Goal: Task Accomplishment & Management: Use online tool/utility

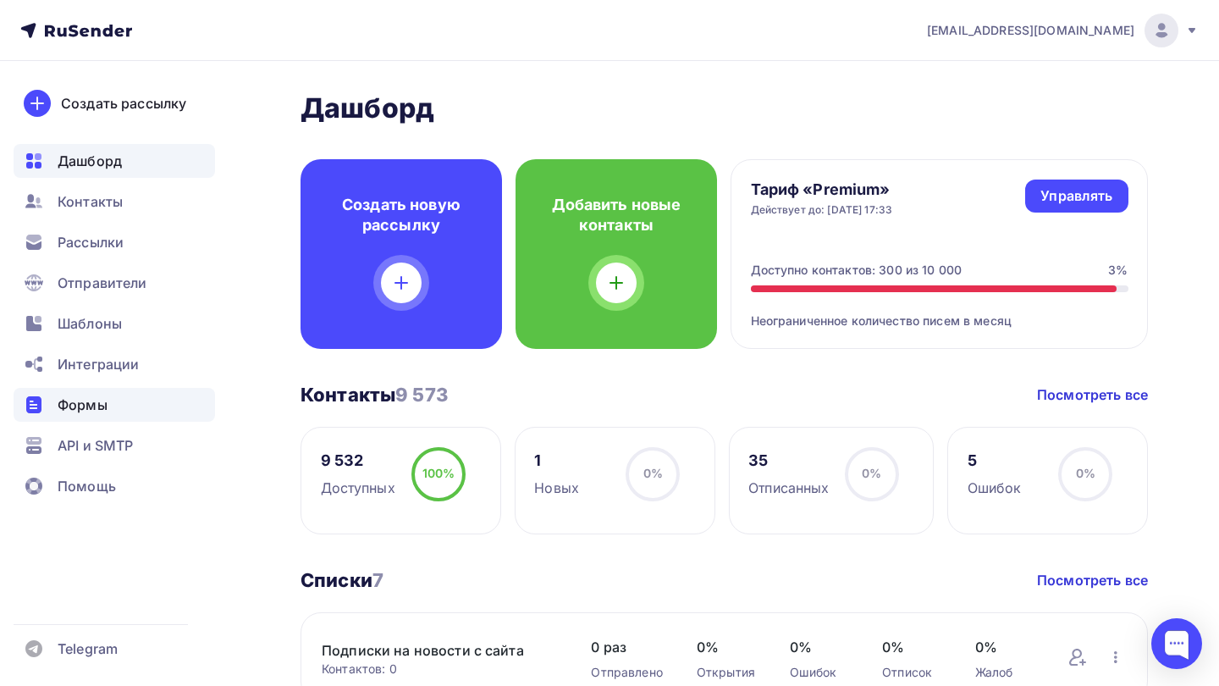
click at [113, 405] on div "Формы" at bounding box center [114, 405] width 201 height 34
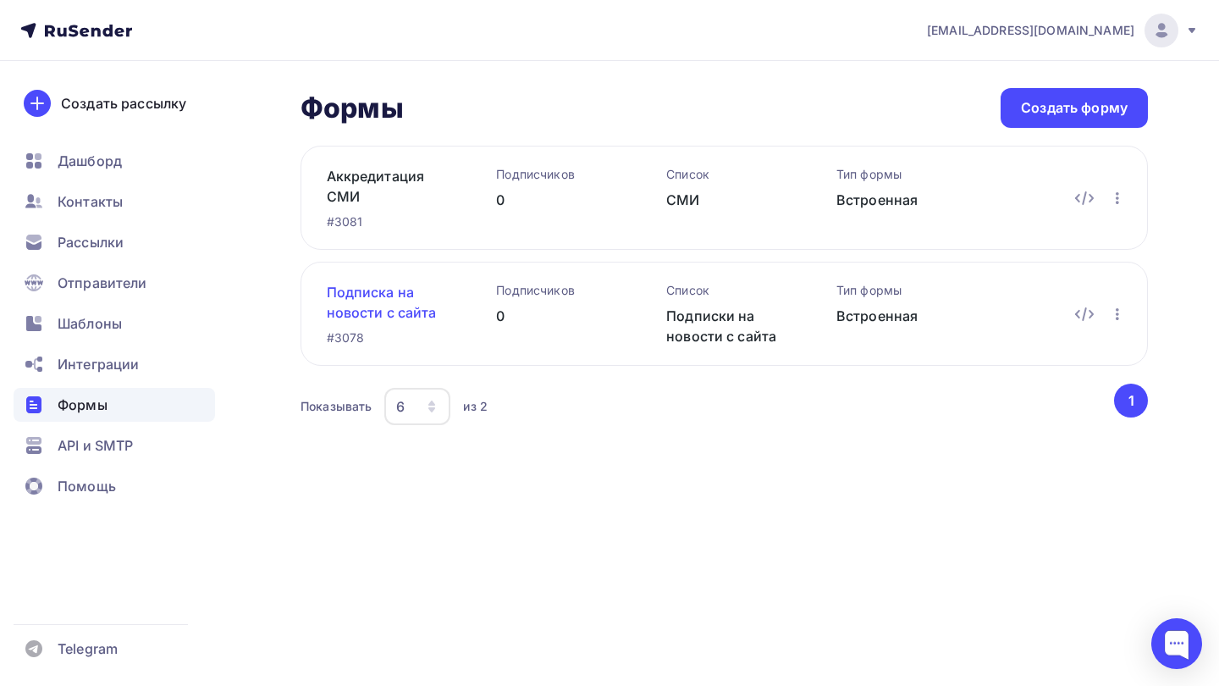
click at [416, 310] on link "Подписка на новости с сайта" at bounding box center [385, 302] width 116 height 41
click at [401, 314] on link "Подписка на новости с сайта" at bounding box center [385, 302] width 116 height 41
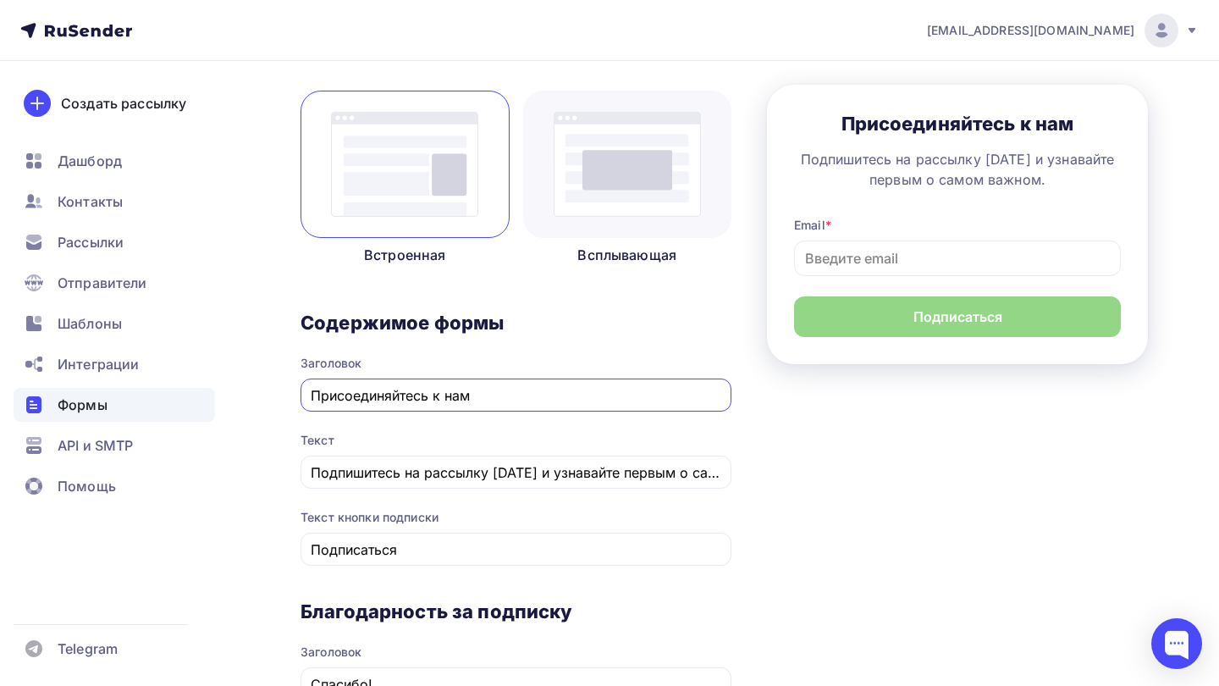
scroll to position [249, 0]
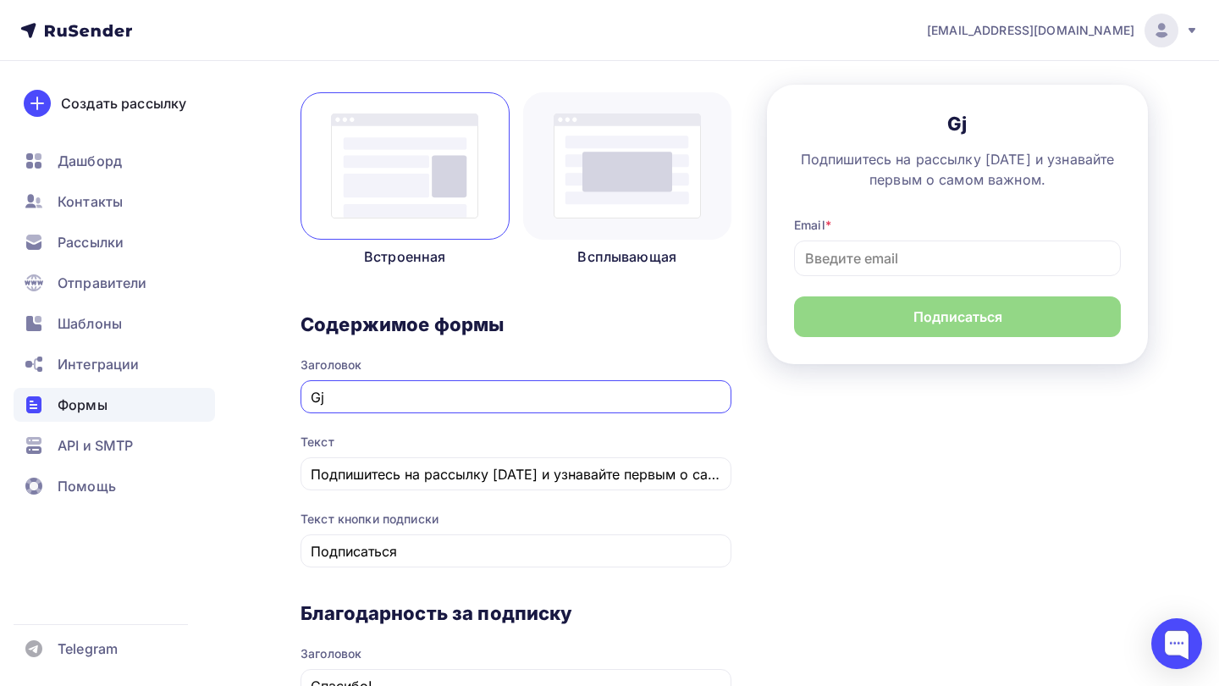
type input "G"
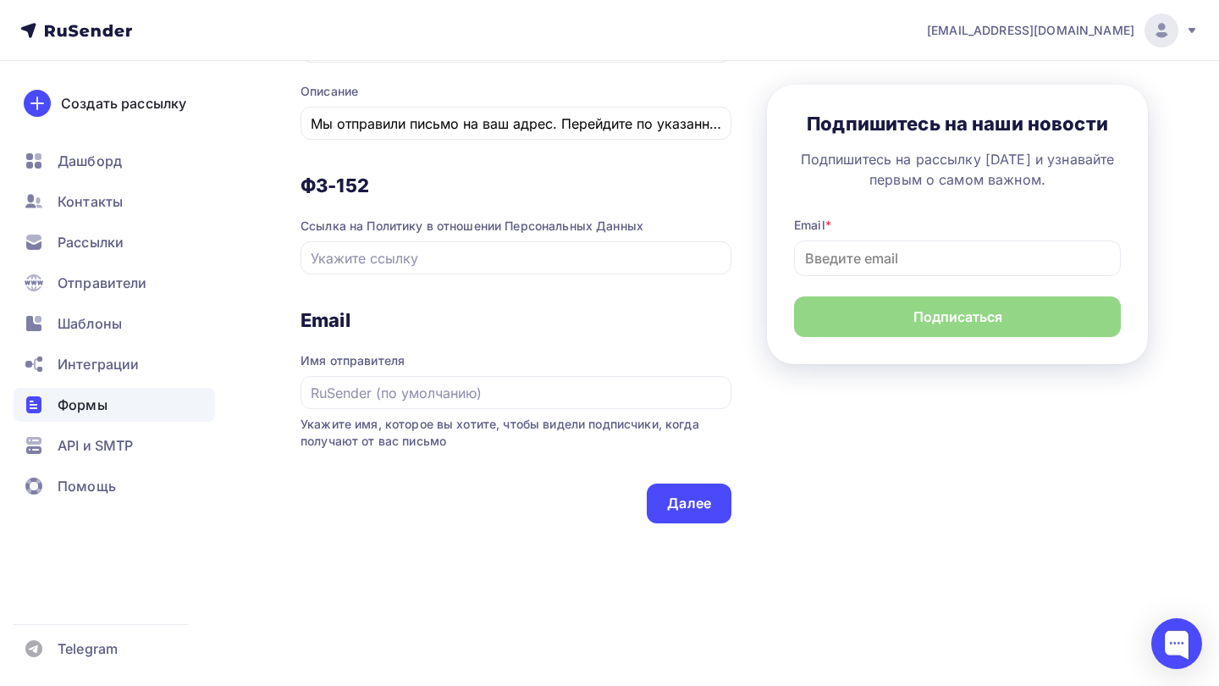
scroll to position [895, 0]
type input "Подпишитесь на наши новости"
click at [572, 248] on input "text" at bounding box center [516, 258] width 411 height 20
copy div "Политику в отношении Персональных Данных"
click at [464, 262] on input "text" at bounding box center [516, 258] width 411 height 20
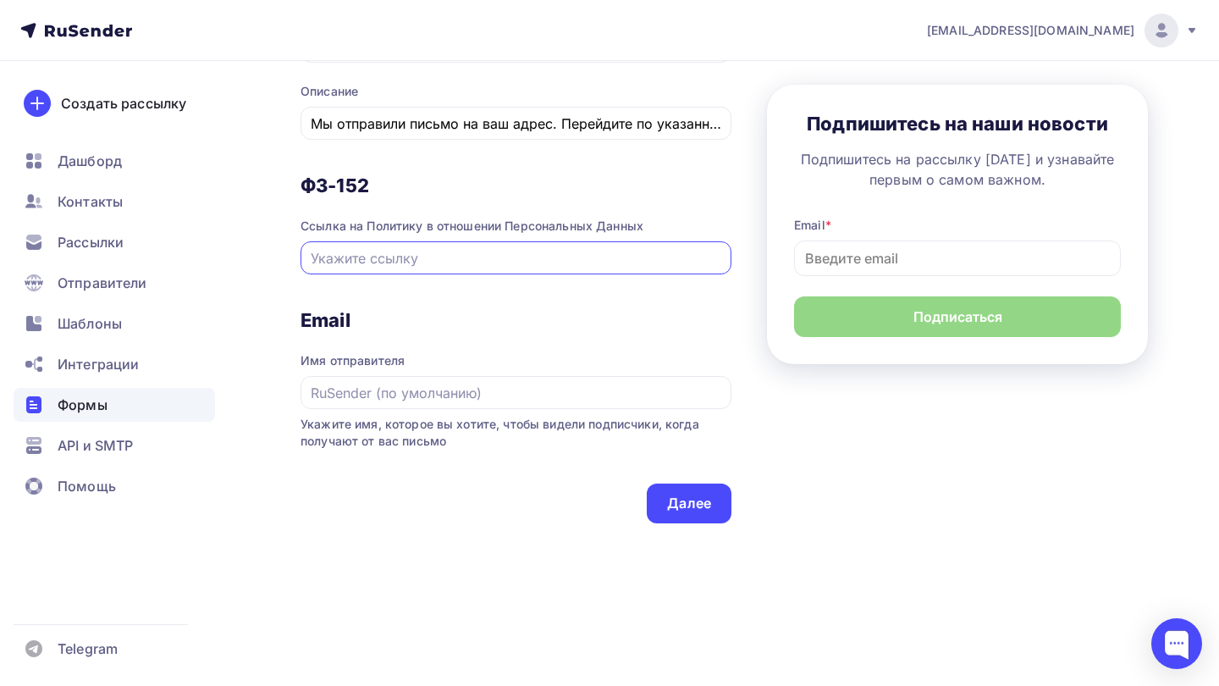
paste input "[URL][DOMAIN_NAME]"
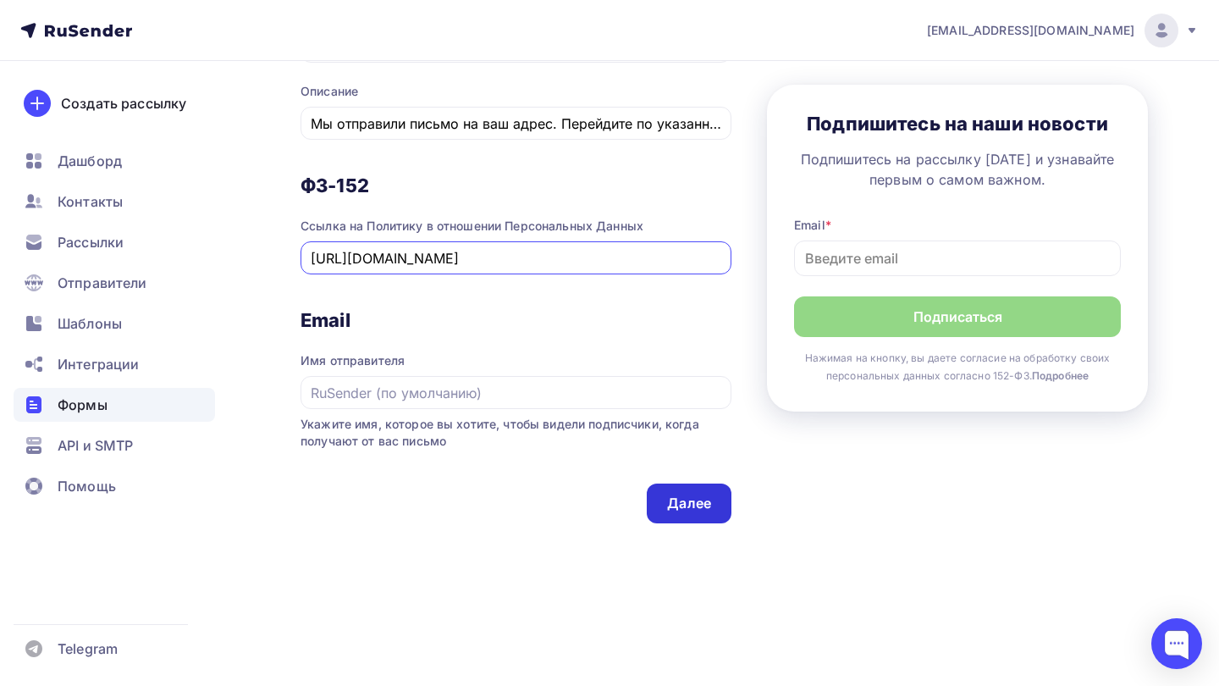
type input "[URL][DOMAIN_NAME]"
click at [694, 513] on div "Далее" at bounding box center [689, 503] width 85 height 40
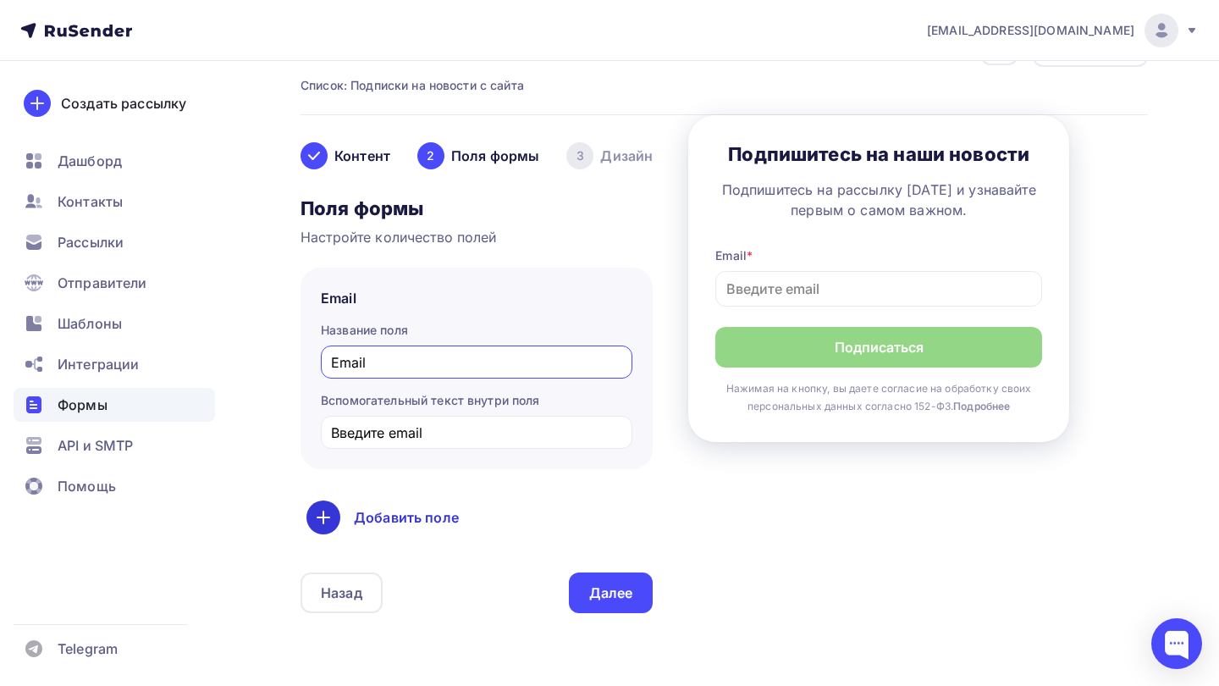
scroll to position [91, 0]
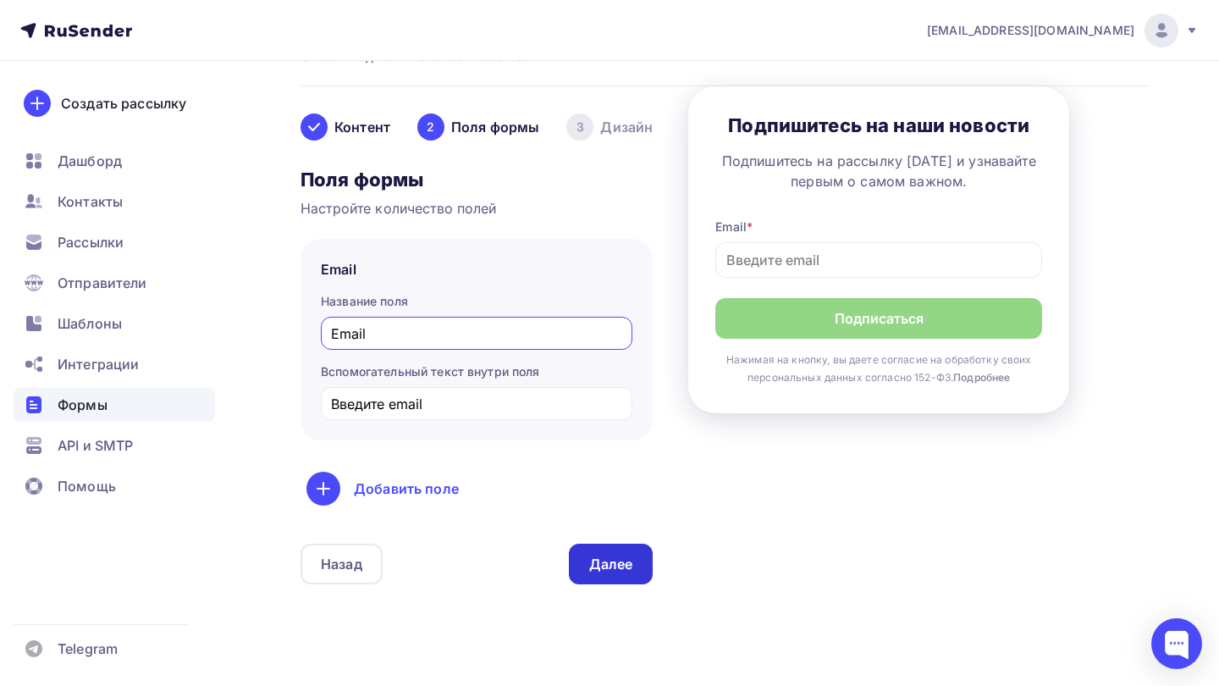
click at [610, 568] on div "Далее" at bounding box center [611, 563] width 44 height 19
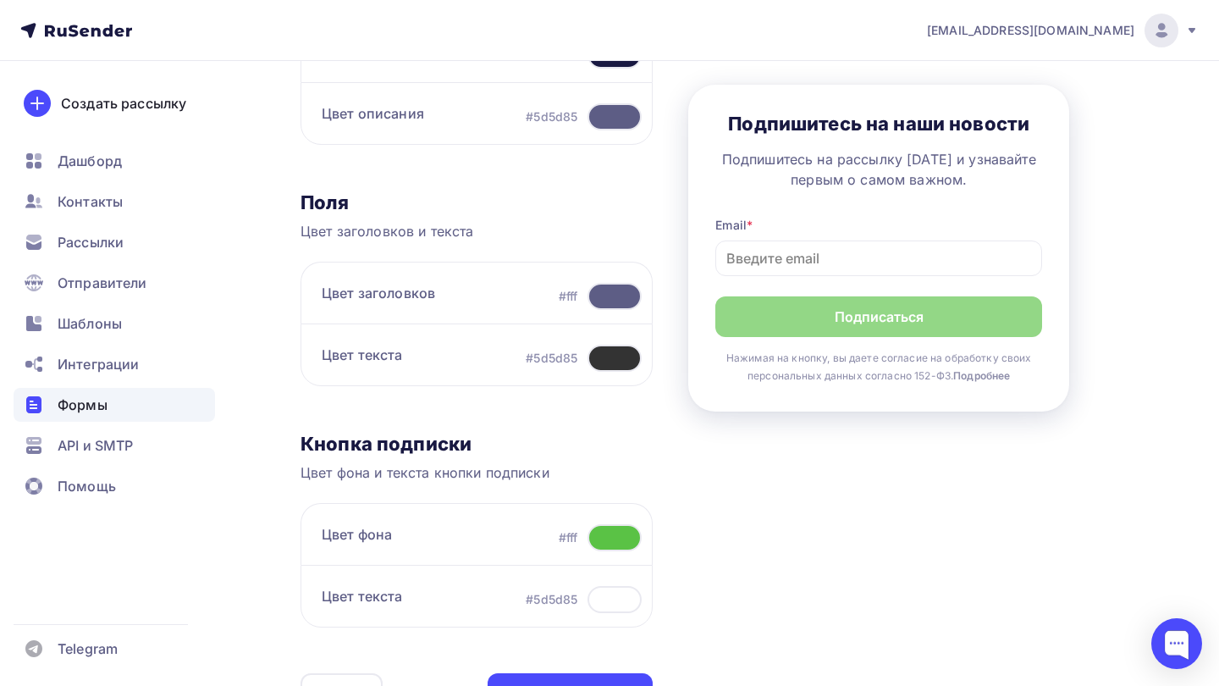
scroll to position [409, 0]
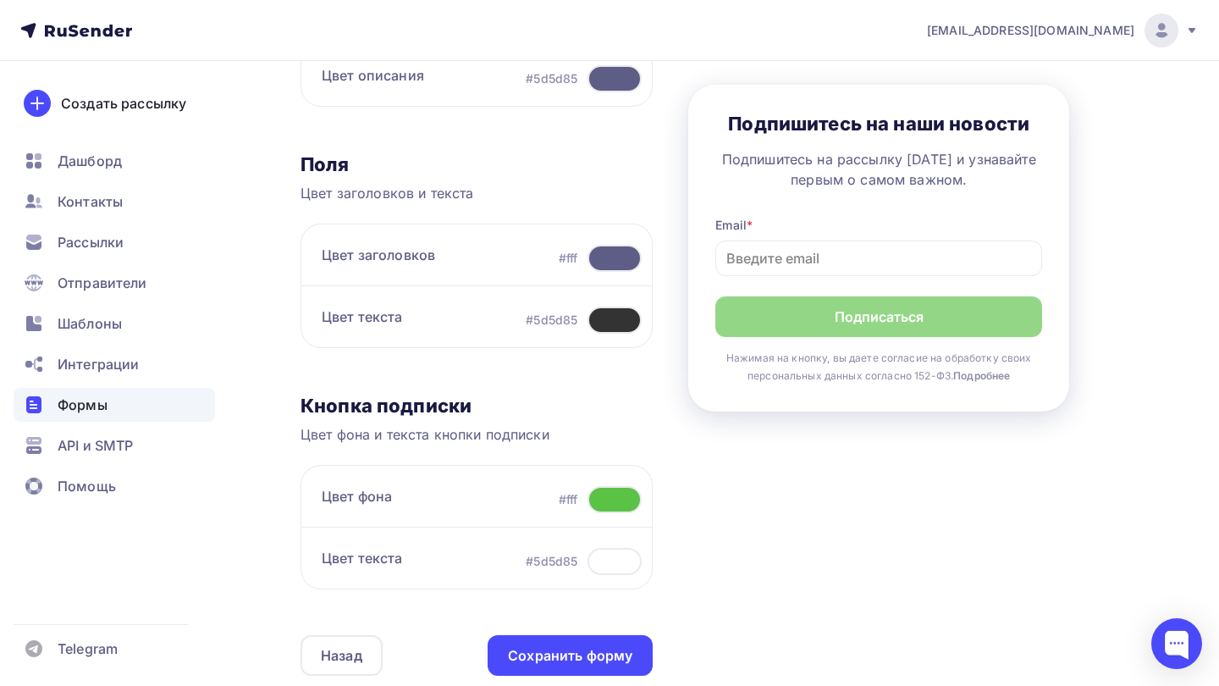
click at [616, 501] on div at bounding box center [614, 499] width 54 height 27
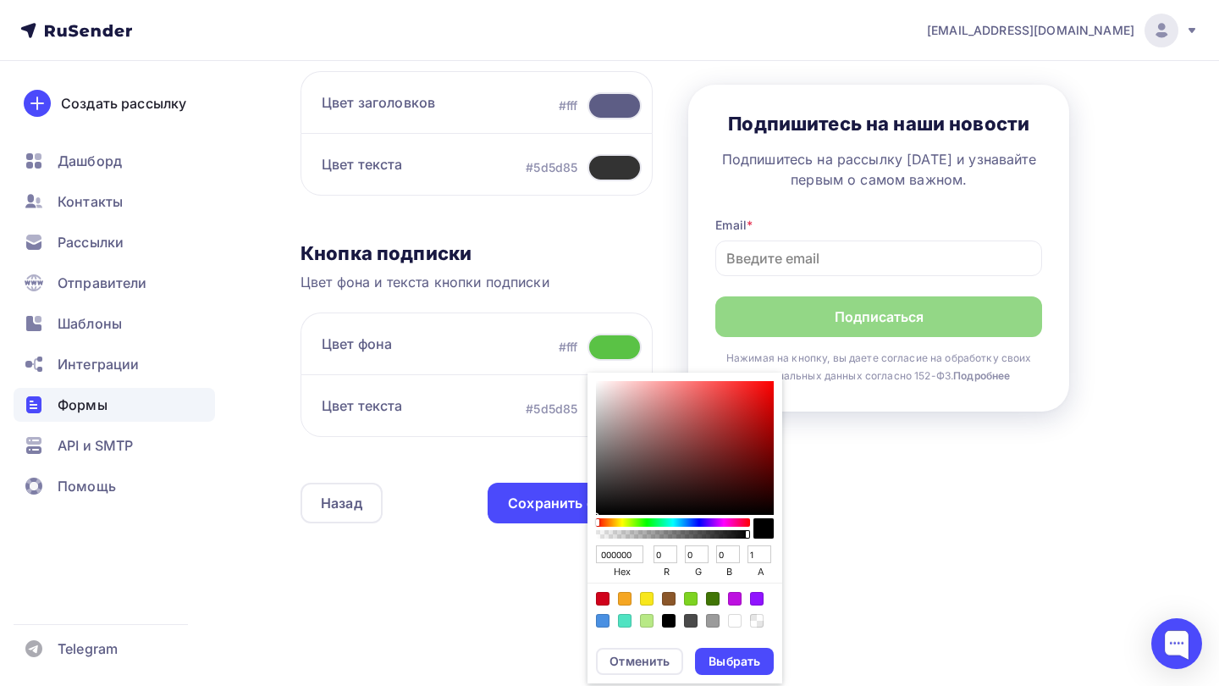
scroll to position [561, 0]
click at [621, 556] on input "000000" at bounding box center [619, 554] width 47 height 19
paste input "ADEF"
type input "00ADEF"
type input "173"
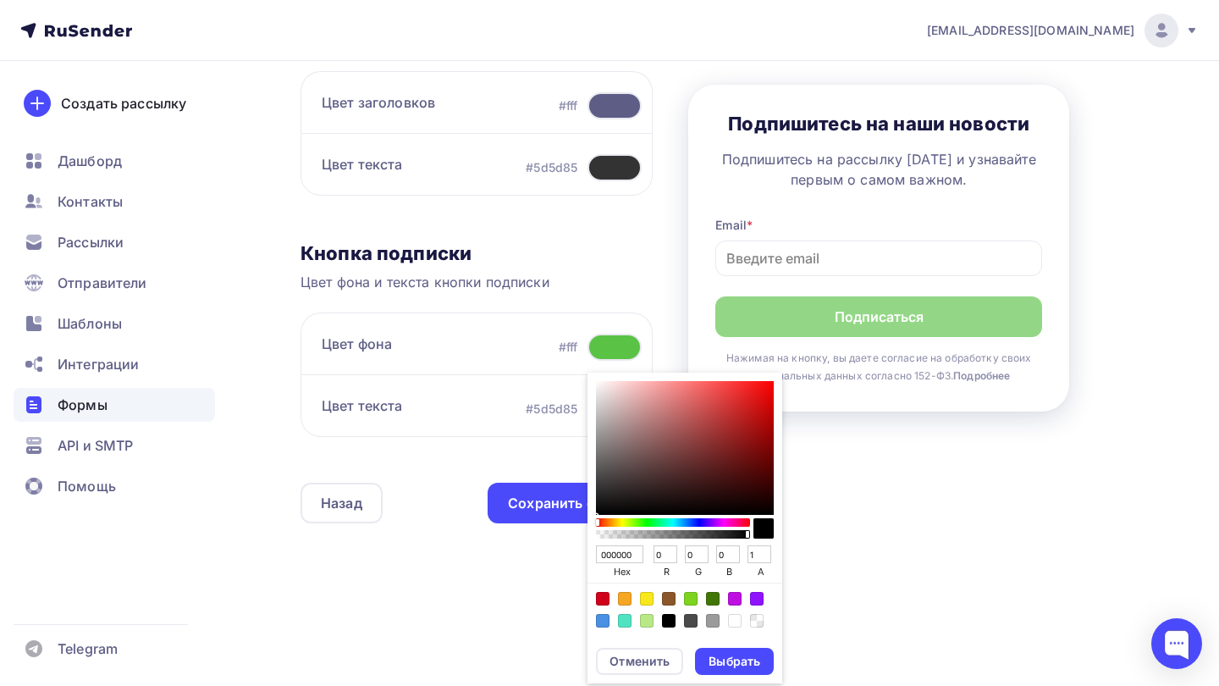
type input "239"
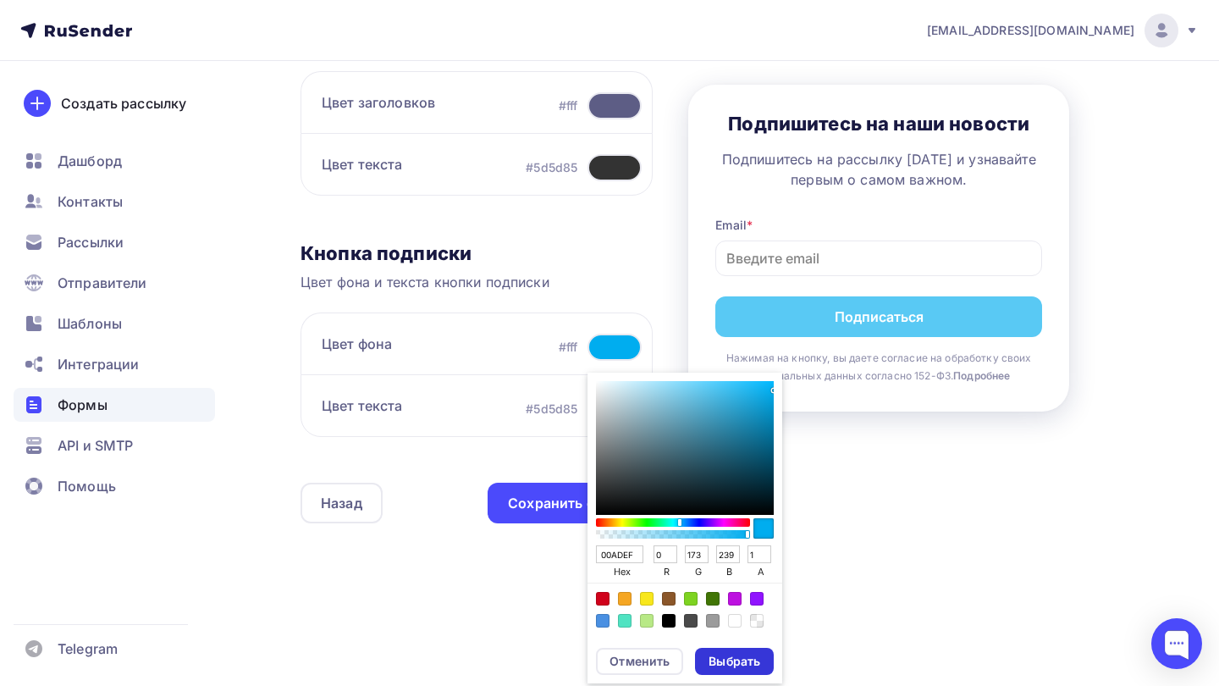
click at [738, 656] on div "Выбрать" at bounding box center [734, 661] width 52 height 17
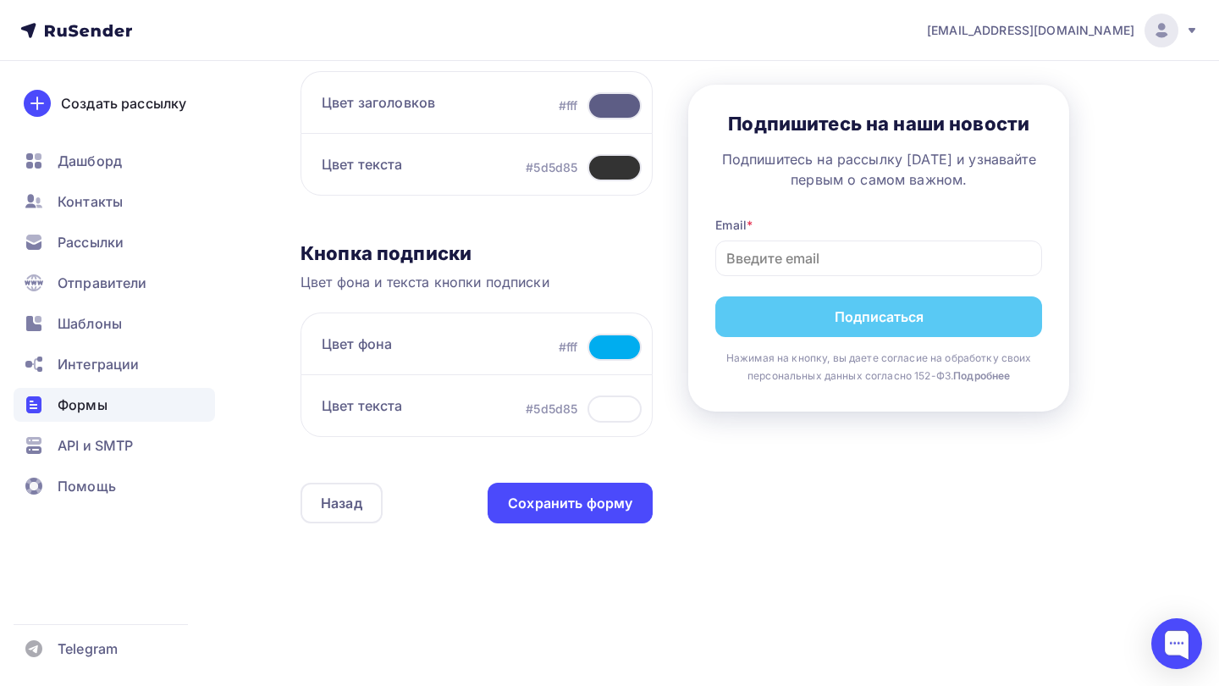
click at [758, 513] on div "Контент Поля формы 3 Дизайн Тип формы Выберите способ установки формы Встроенна…" at bounding box center [723, 93] width 847 height 955
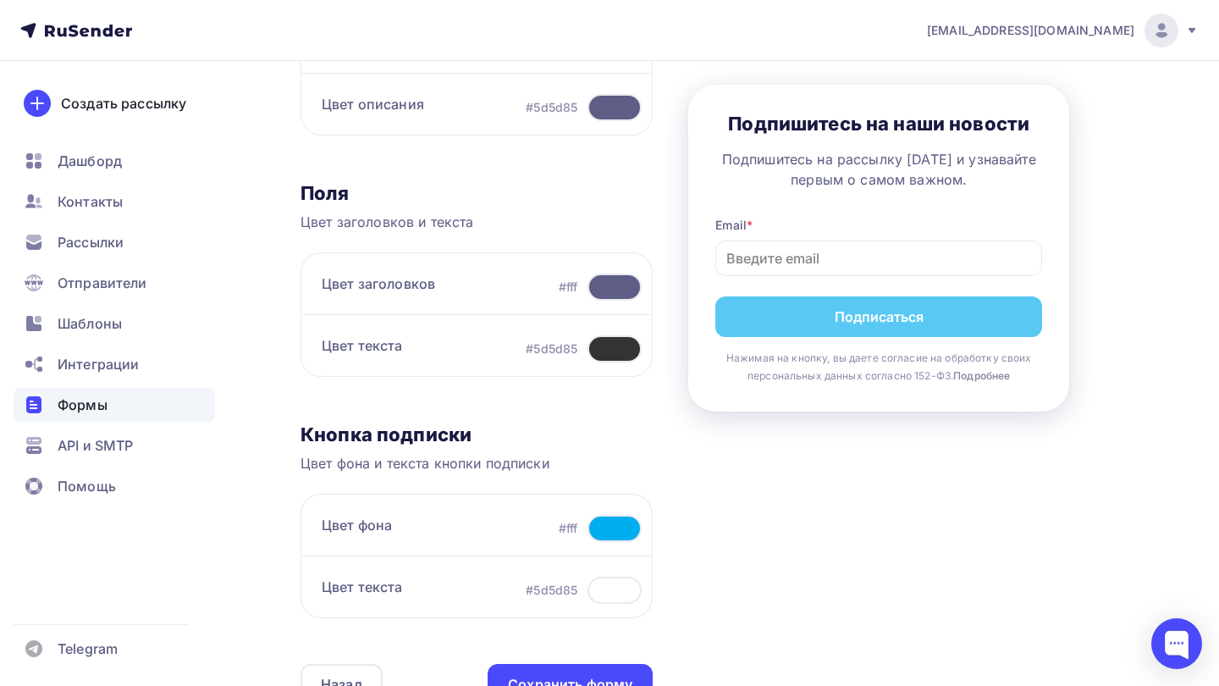
scroll to position [510, 0]
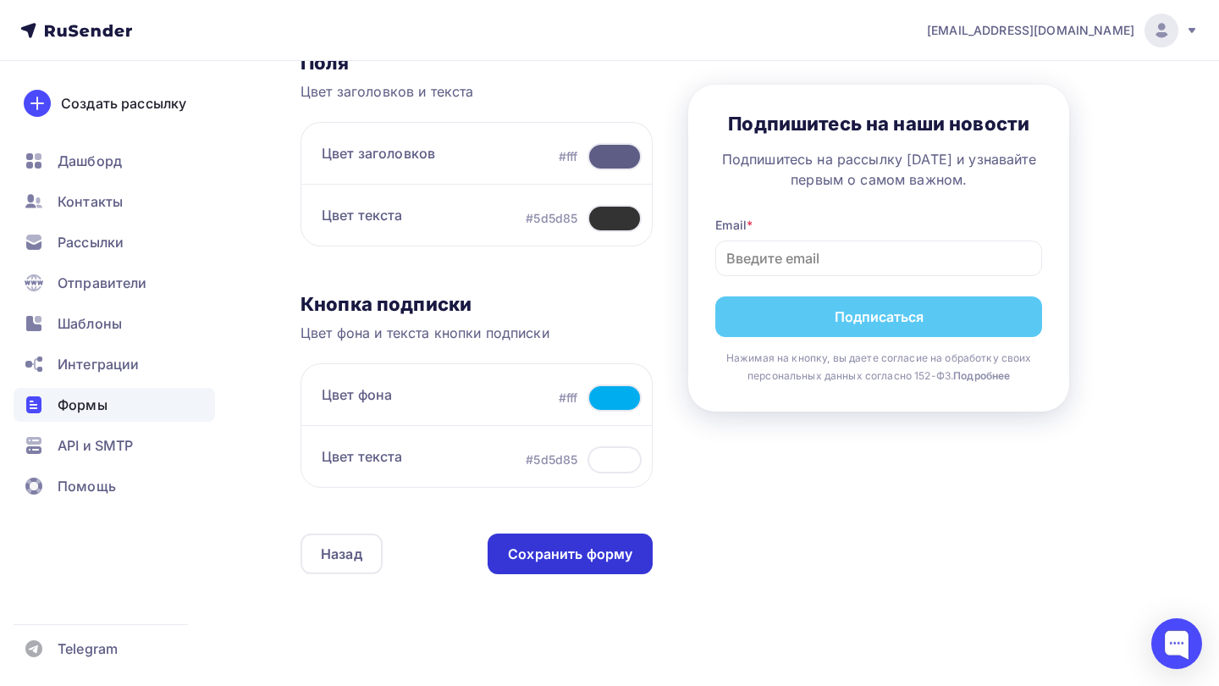
click at [610, 542] on div "Сохранить форму" at bounding box center [570, 553] width 165 height 41
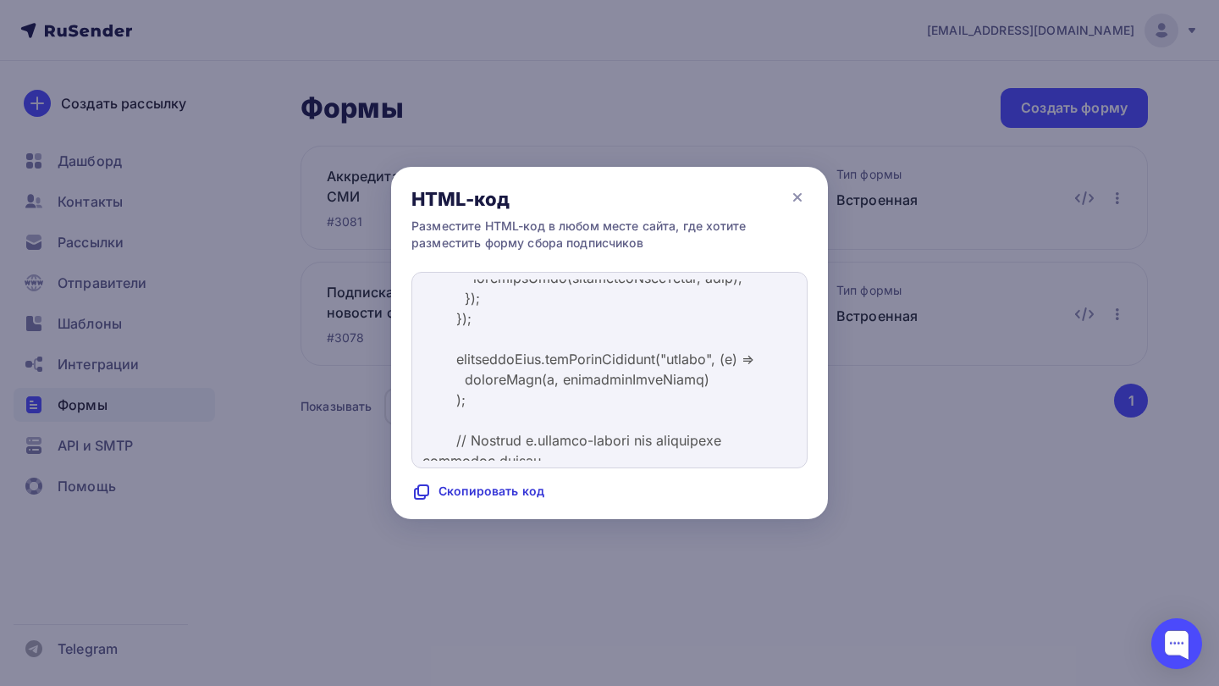
scroll to position [7698, 0]
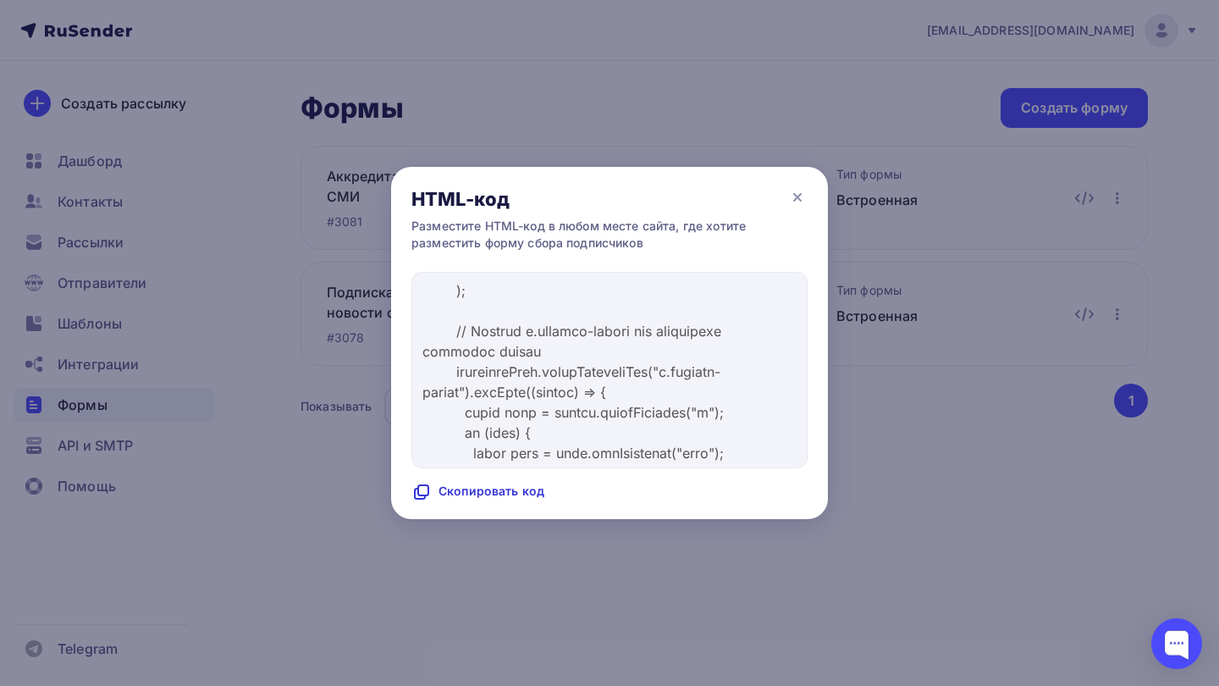
click at [501, 496] on div "Скопировать код" at bounding box center [477, 492] width 133 height 20
click at [510, 490] on div "Код скопирован" at bounding box center [474, 492] width 127 height 20
